Goal: Register for event/course

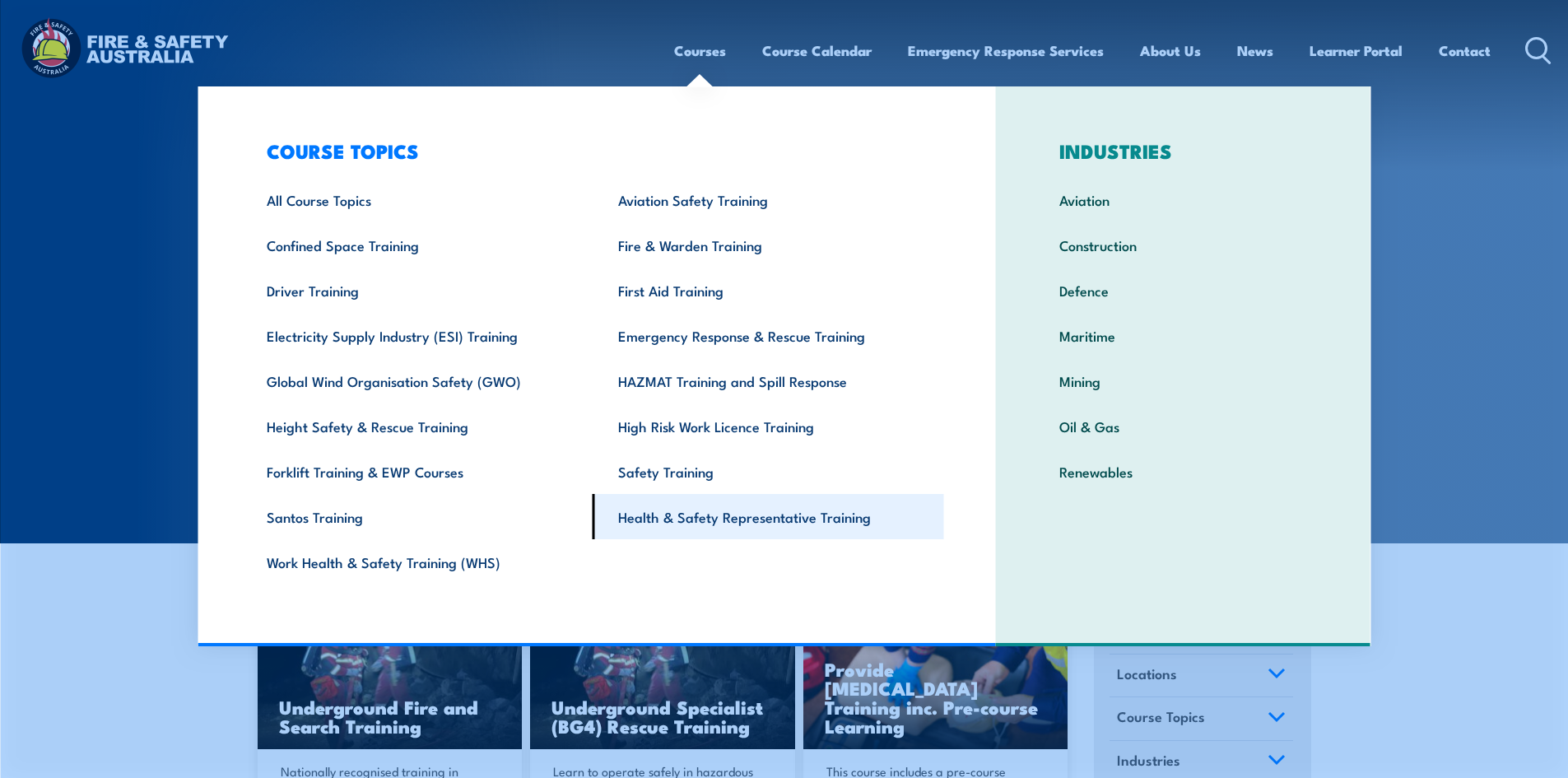
click at [738, 525] on link "Health & Safety Representative Training" at bounding box center [768, 516] width 352 height 45
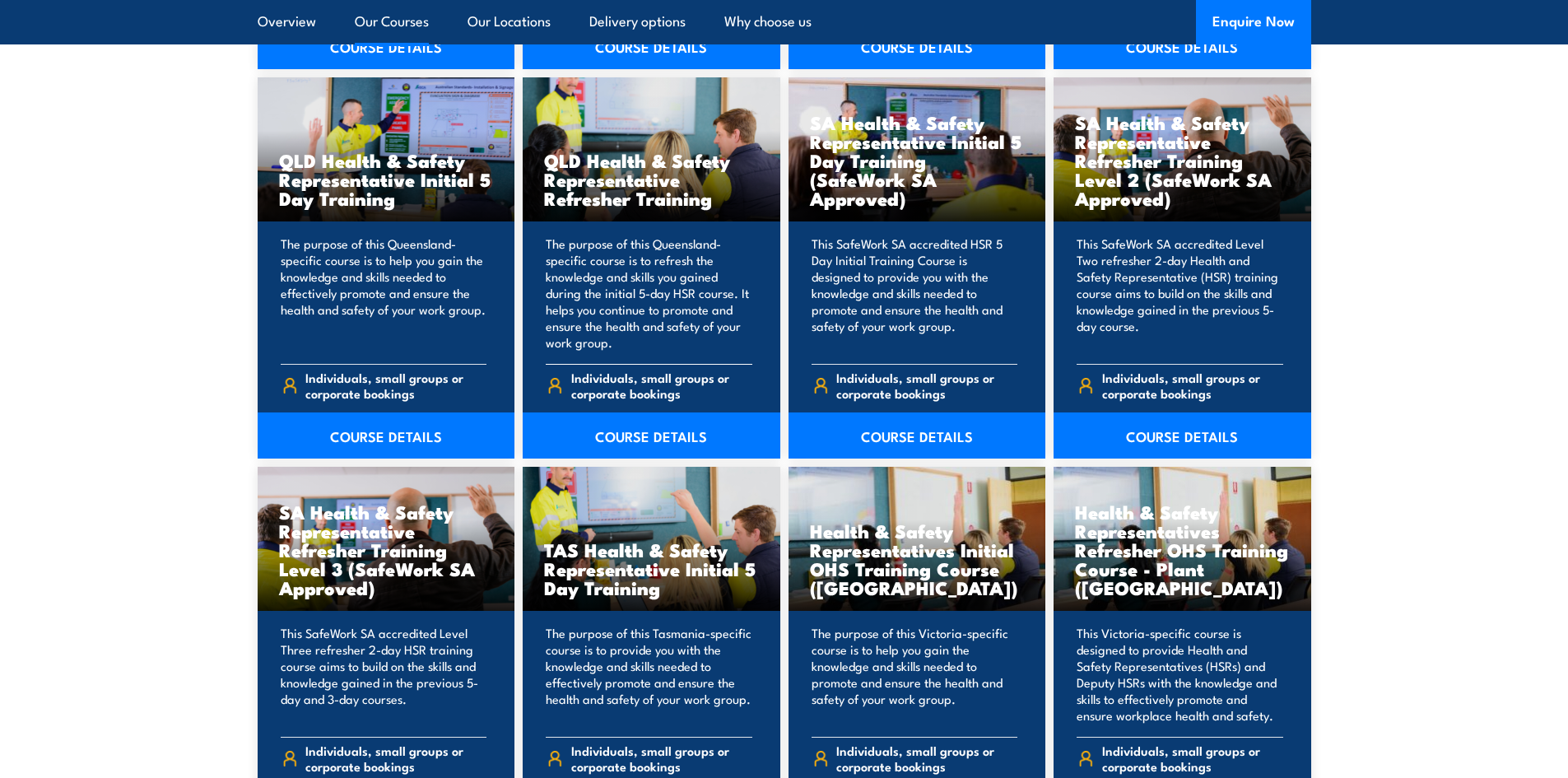
scroll to position [2303, 0]
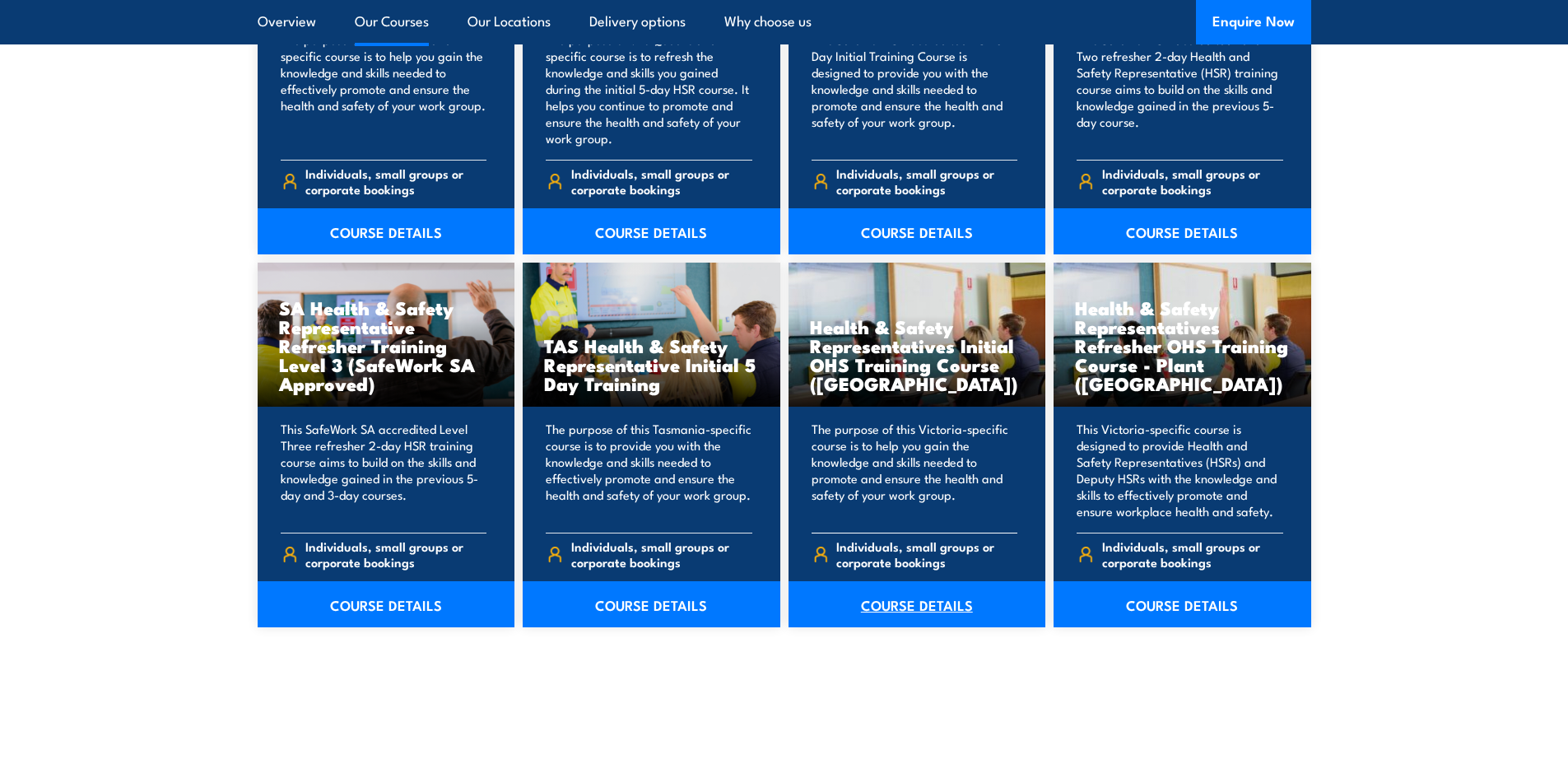
click at [909, 608] on link "COURSE DETAILS" at bounding box center [917, 604] width 257 height 46
